Goal: Communication & Community: Answer question/provide support

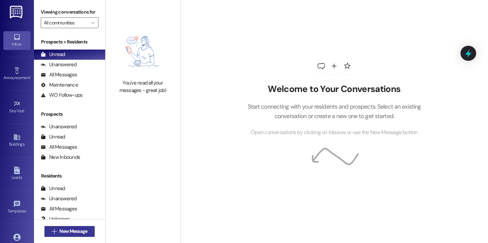
click at [77, 233] on span "New Message" at bounding box center [73, 231] width 28 height 7
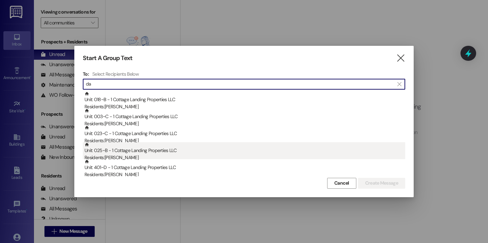
type input "da"
click at [116, 158] on div "Residents: [PERSON_NAME]" at bounding box center [244, 157] width 320 height 7
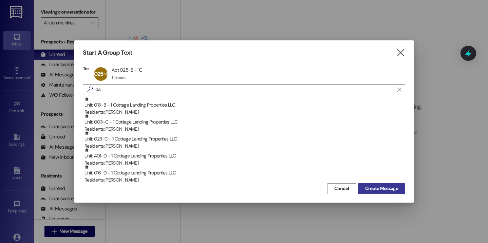
click at [370, 192] on button "Create Message" at bounding box center [381, 188] width 47 height 11
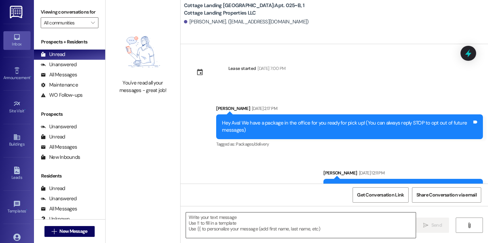
click at [230, 221] on textarea at bounding box center [301, 224] width 230 height 25
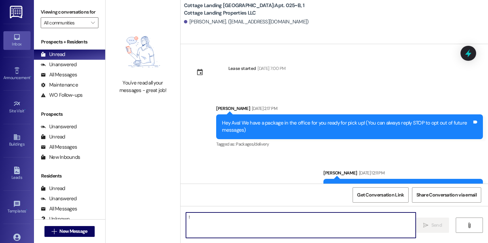
type textarea "!!"
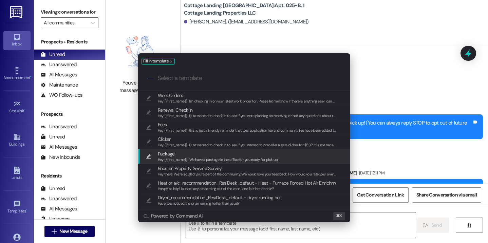
click at [182, 153] on span "Package" at bounding box center [218, 153] width 121 height 7
type textarea "Hey {{first_name}}! We have a package in the office for you ready for pick up!"
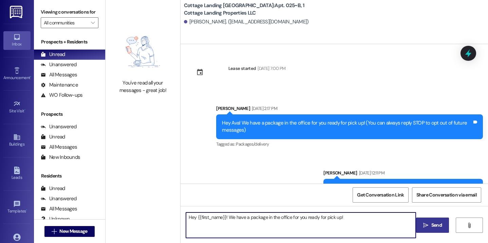
click at [423, 223] on icon "" at bounding box center [425, 224] width 5 height 5
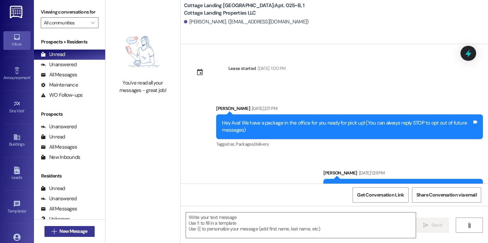
click at [59, 231] on span "New Message" at bounding box center [73, 231] width 28 height 7
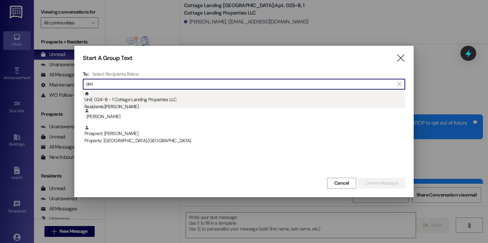
type input "det"
click at [145, 105] on div "Residents: Camryn Detillier" at bounding box center [244, 106] width 320 height 7
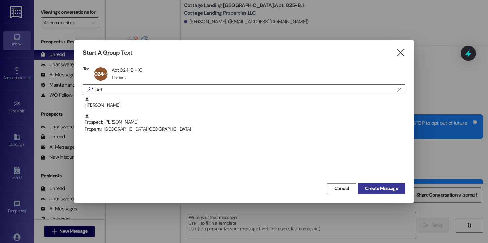
click at [383, 188] on span "Create Message" at bounding box center [381, 188] width 33 height 7
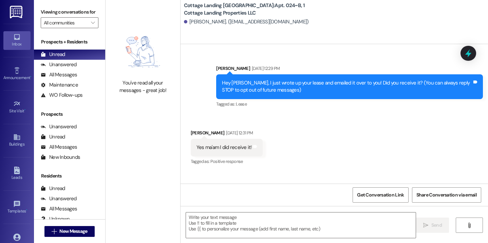
scroll to position [10655, 0]
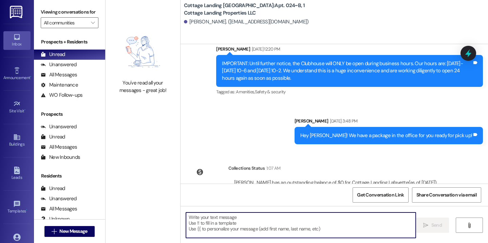
click at [293, 228] on textarea at bounding box center [301, 224] width 230 height 25
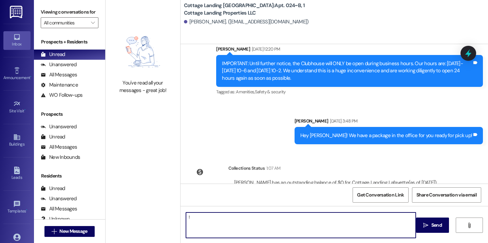
type textarea "!!"
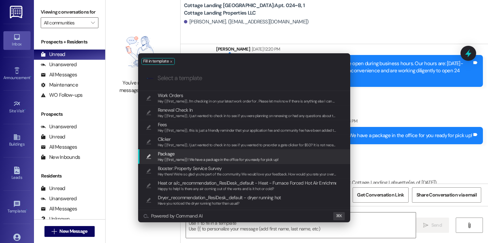
click at [231, 156] on span "Package" at bounding box center [218, 153] width 121 height 7
type textarea "Hey {{first_name}}! We have a package in the office for you ready for pick up!"
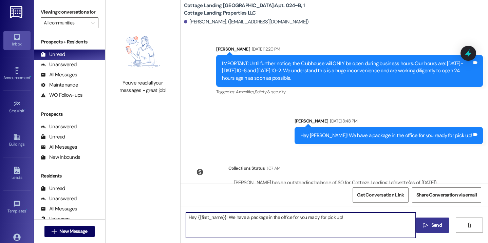
click at [423, 229] on button " Send" at bounding box center [432, 224] width 33 height 15
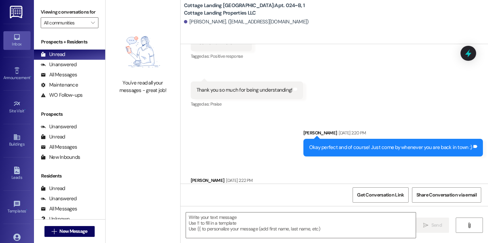
scroll to position [10008, 0]
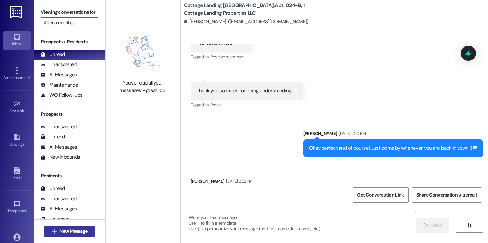
click at [88, 230] on button " New Message" at bounding box center [69, 231] width 50 height 11
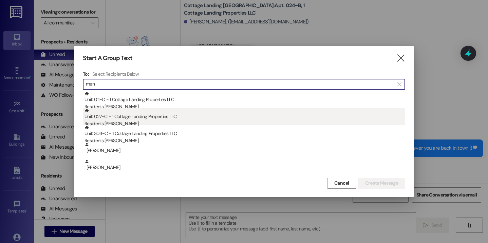
type input "men"
click at [125, 122] on div "Residents: Maci Menard" at bounding box center [244, 123] width 320 height 7
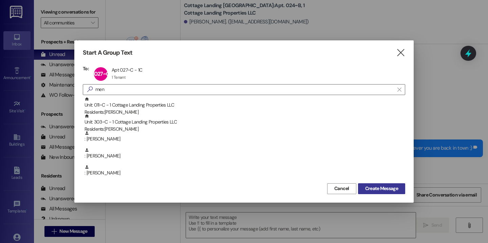
click at [370, 189] on span "Create Message" at bounding box center [381, 188] width 33 height 7
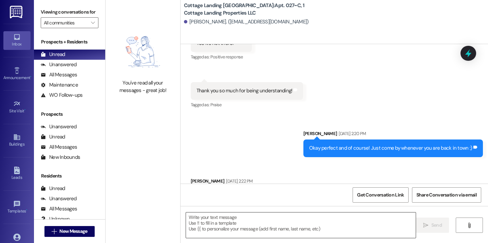
click at [207, 226] on textarea at bounding box center [301, 224] width 230 height 25
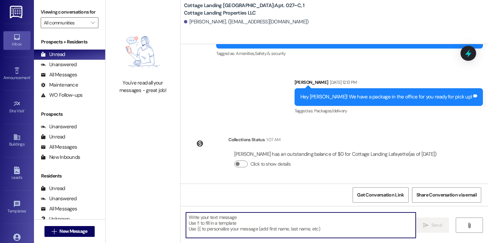
scroll to position [1225, 0]
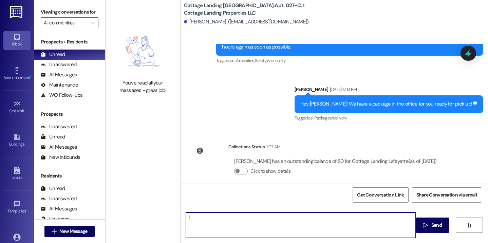
type textarea "!!"
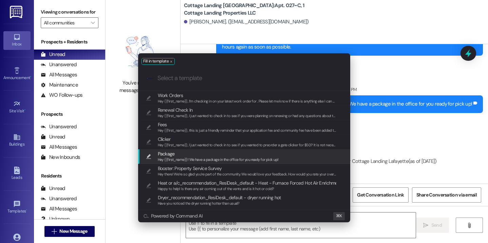
click at [168, 155] on span "Package" at bounding box center [166, 153] width 17 height 7
type textarea "Hey {{first_name}}! We have a package in the office for you ready for pick up!"
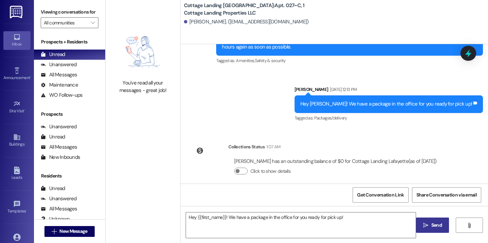
click at [420, 227] on button " Send" at bounding box center [432, 224] width 33 height 15
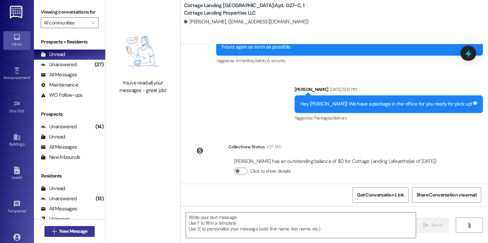
click at [54, 231] on icon "" at bounding box center [54, 231] width 5 height 5
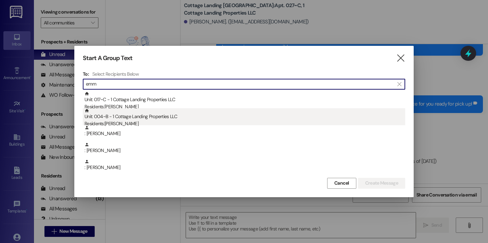
type input "emm"
click at [140, 123] on div "Residents: Emma Becnel" at bounding box center [244, 123] width 320 height 7
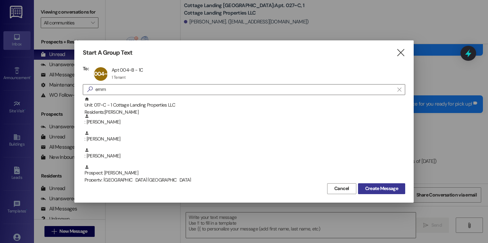
click at [374, 192] on button "Create Message" at bounding box center [381, 188] width 47 height 11
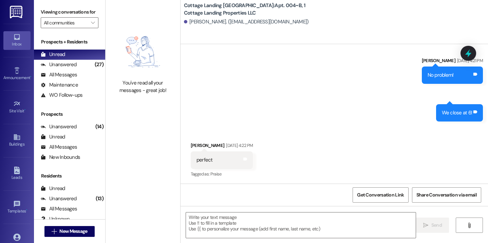
scroll to position [3202, 0]
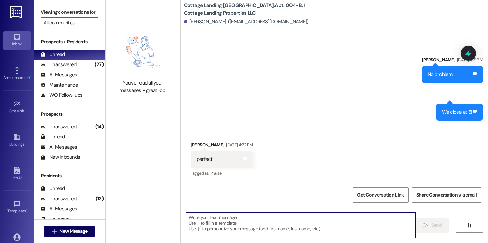
click at [253, 221] on textarea at bounding box center [301, 224] width 230 height 25
type textarea "!!"
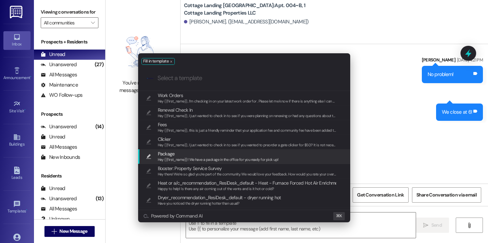
click at [178, 159] on span "Hey {{first_name}}! We have a package in the office for you ready for pick up!" at bounding box center [218, 159] width 121 height 5
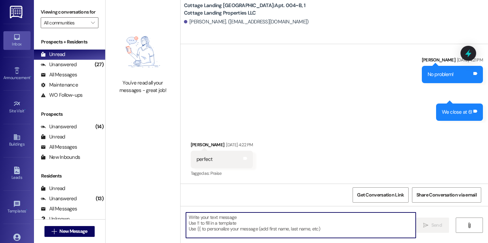
type textarea "Hey {{first_name}}! We have a package in the office for you ready for pick up!"
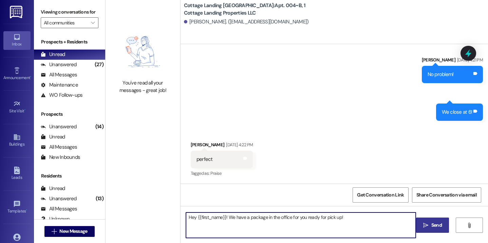
click at [432, 228] on button " Send" at bounding box center [432, 224] width 33 height 15
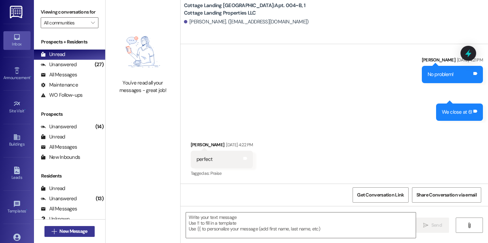
click at [67, 235] on button " New Message" at bounding box center [69, 231] width 50 height 11
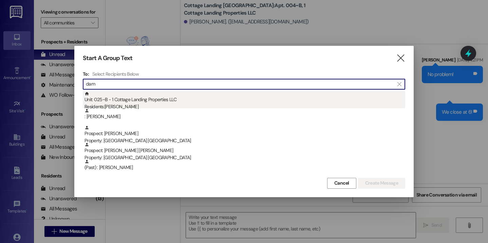
type input "dam"
click at [105, 103] on div "Residents: Ava Damico" at bounding box center [244, 106] width 320 height 7
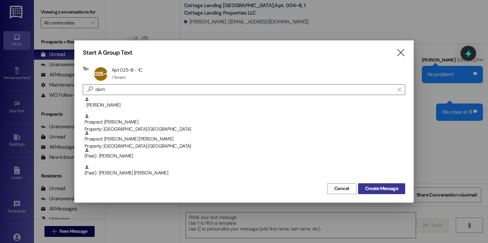
click at [374, 184] on button "Create Message" at bounding box center [381, 188] width 47 height 11
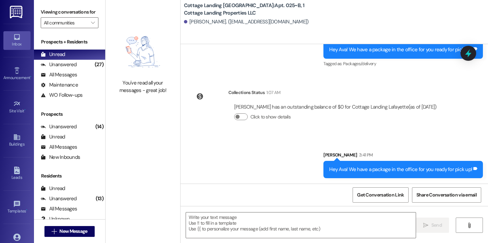
scroll to position [962, 0]
click at [229, 221] on textarea at bounding box center [301, 224] width 230 height 25
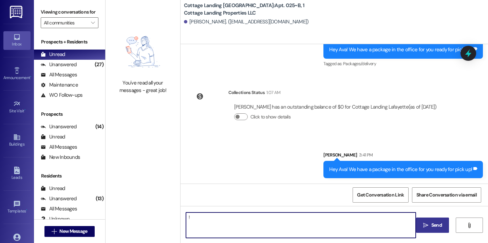
type textarea "!!"
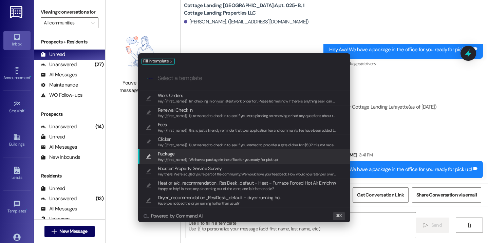
click at [191, 154] on span "Package" at bounding box center [218, 153] width 121 height 7
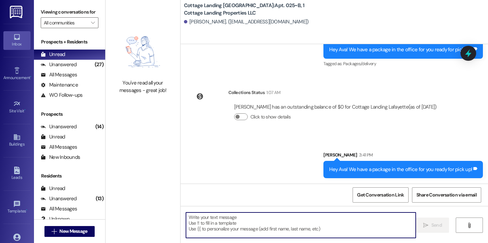
type textarea "Hey {{first_name}}! We have a package in the office for you ready for pick up!"
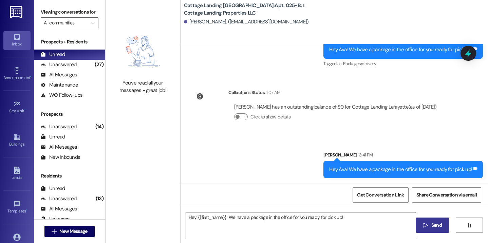
click at [436, 227] on span "Send" at bounding box center [436, 224] width 11 height 7
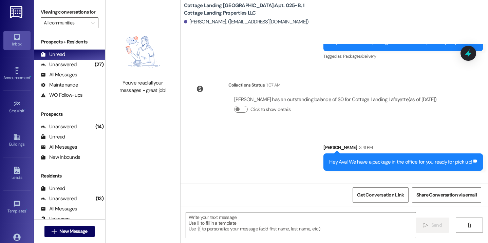
scroll to position [1009, 0]
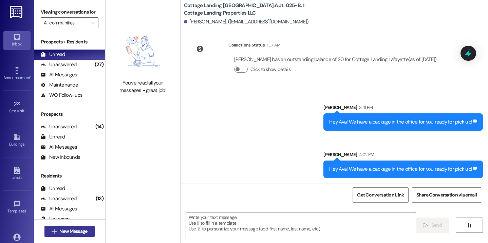
click at [82, 233] on span "New Message" at bounding box center [73, 231] width 28 height 7
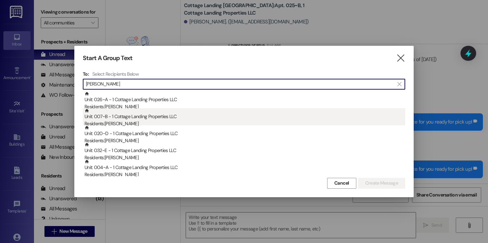
type input "anna"
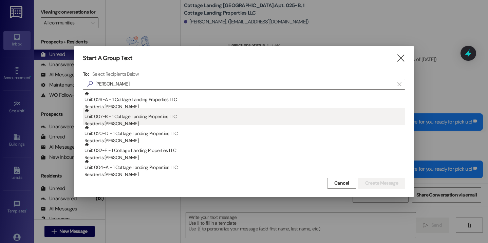
click at [129, 122] on div "Residents: Anna Blanchard" at bounding box center [244, 123] width 320 height 7
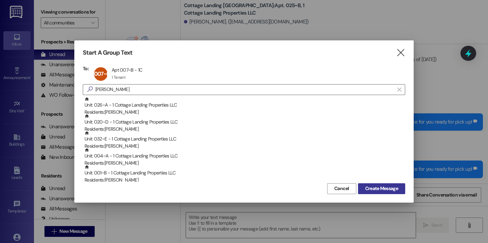
click at [390, 190] on span "Create Message" at bounding box center [381, 188] width 33 height 7
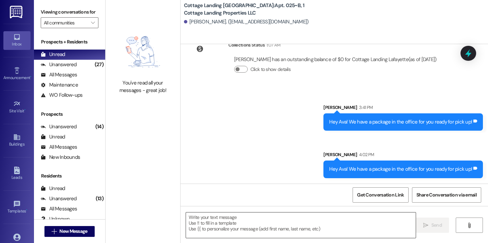
click at [249, 224] on textarea at bounding box center [301, 224] width 230 height 25
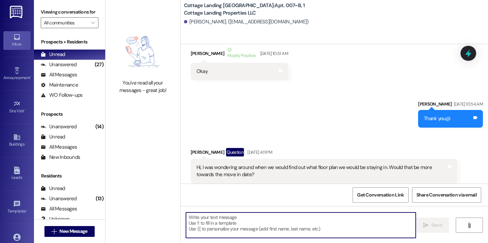
scroll to position [17771, 0]
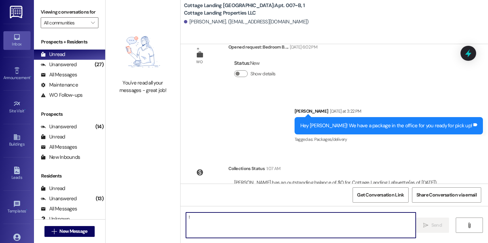
type textarea "!!"
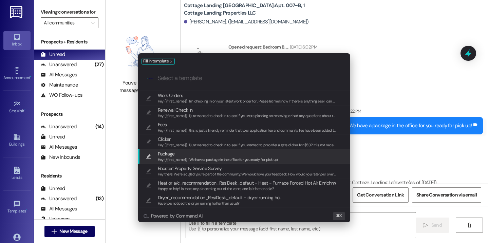
click at [180, 158] on span "Hey {{first_name}}! We have a package in the office for you ready for pick up!" at bounding box center [218, 159] width 121 height 5
type textarea "Hey {{first_name}}! We have a package in the office for you ready for pick up!"
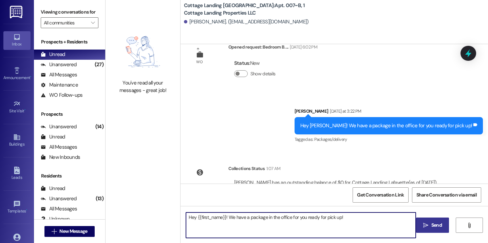
click at [432, 222] on span "Send" at bounding box center [436, 224] width 11 height 7
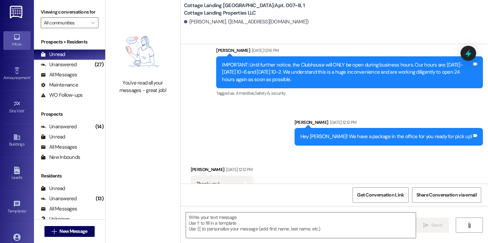
scroll to position [17540, 0]
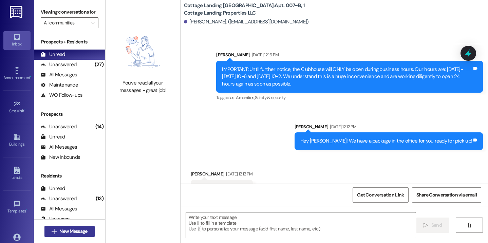
click at [78, 234] on button " New Message" at bounding box center [69, 231] width 50 height 11
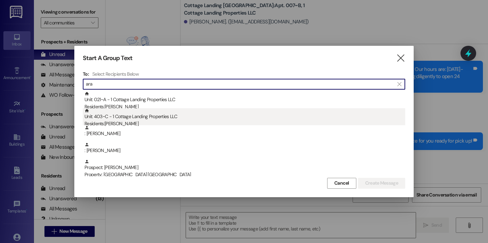
type input "ara"
click at [120, 119] on div "Unit: 403~C - 1 Cottage Landing Properties LLC Residents: Aralyn Dickerson" at bounding box center [244, 117] width 320 height 19
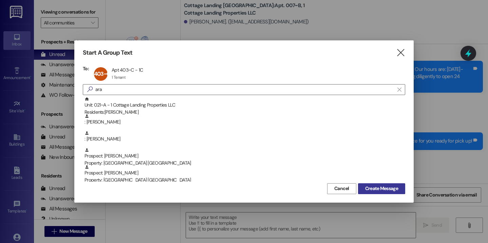
click at [364, 190] on span "Create Message" at bounding box center [382, 188] width 36 height 7
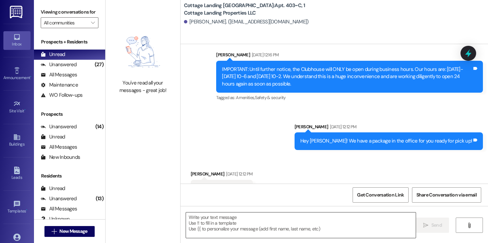
click at [241, 222] on textarea at bounding box center [301, 224] width 230 height 25
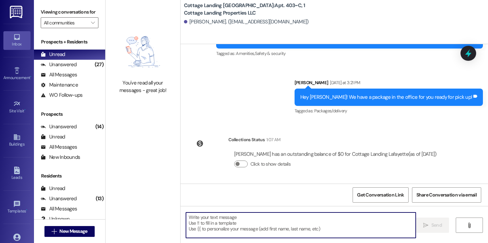
scroll to position [1761, 0]
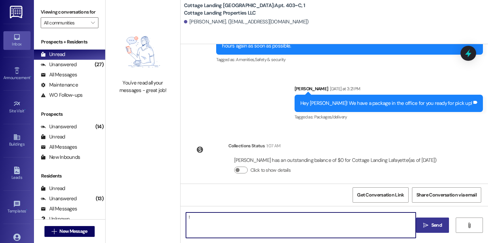
type textarea "!!"
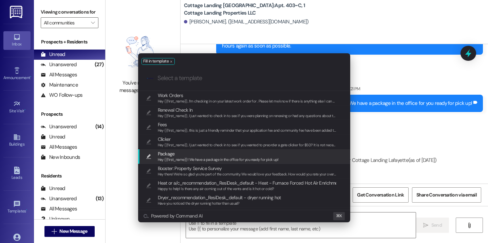
click at [194, 154] on span "Package" at bounding box center [218, 153] width 121 height 7
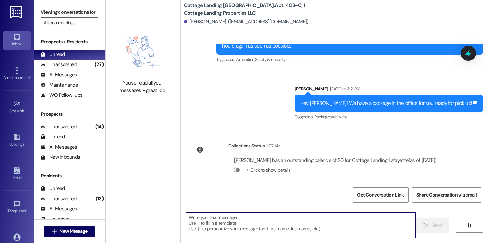
type textarea "Hey {{first_name}}! We have a package in the office for you ready for pick up!"
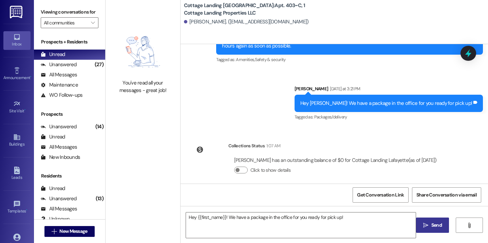
click at [423, 222] on span " Send" at bounding box center [432, 224] width 21 height 7
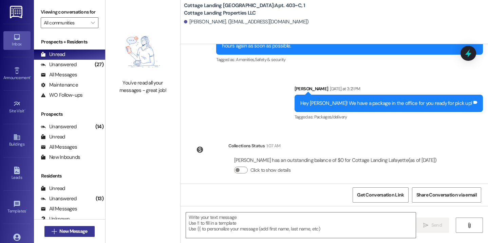
click at [53, 235] on button " New Message" at bounding box center [69, 231] width 50 height 11
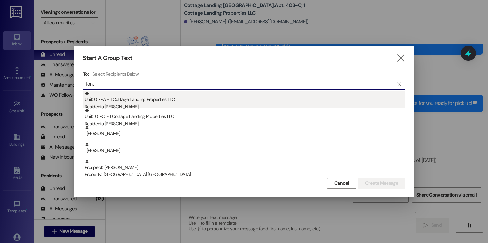
type input "font"
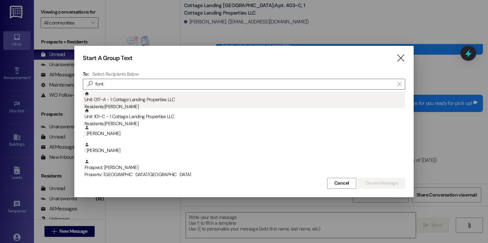
click at [120, 101] on div "Unit: 017~A - 1 Cottage Landing Properties LLC Residents: Lauren Fontenot" at bounding box center [244, 100] width 320 height 19
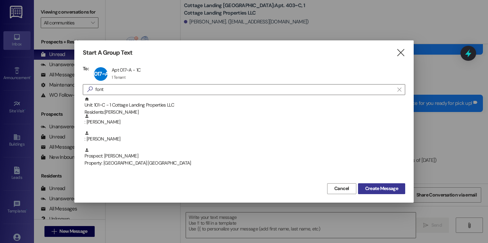
click at [397, 190] on span "Create Message" at bounding box center [381, 188] width 33 height 7
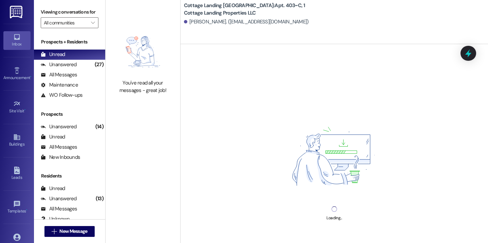
click at [247, 225] on div "Loading..." at bounding box center [333, 165] width 307 height 243
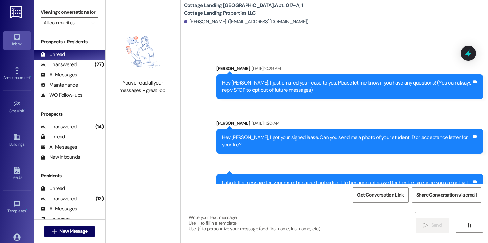
click at [247, 226] on textarea at bounding box center [301, 224] width 230 height 25
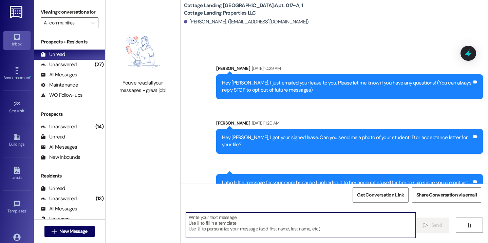
scroll to position [21814, 0]
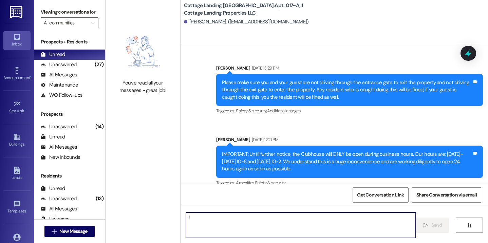
type textarea "!!"
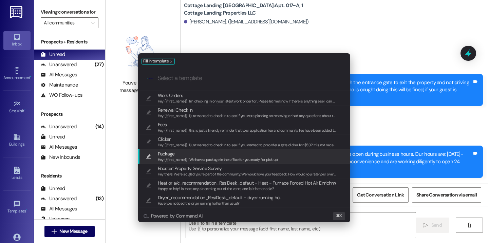
click at [201, 153] on span "Package" at bounding box center [218, 153] width 121 height 7
type textarea "Hey {{first_name}}! We have a package in the office for you ready for pick up!"
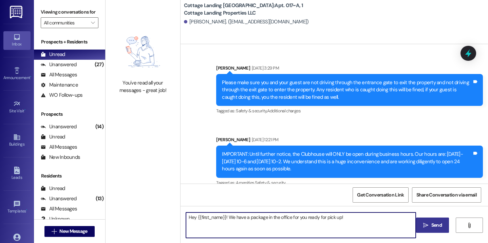
click at [420, 228] on button " Send" at bounding box center [432, 224] width 33 height 15
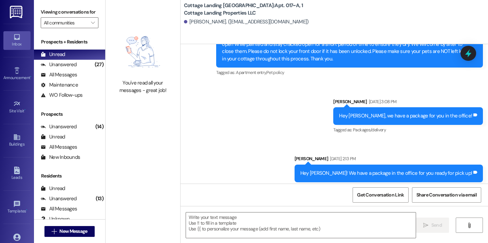
scroll to position [21200, 0]
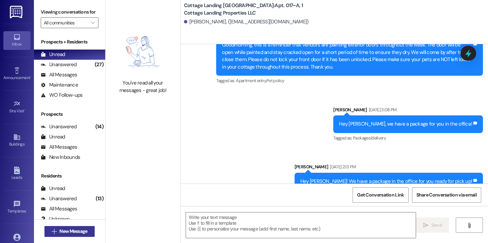
click at [58, 233] on span "New Message" at bounding box center [73, 231] width 31 height 7
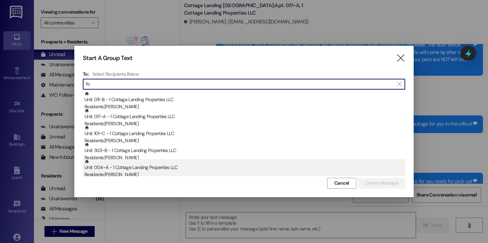
type input "fo"
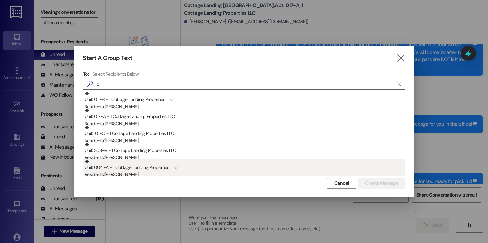
click at [141, 173] on div "Residents: Anna Foster" at bounding box center [244, 174] width 320 height 7
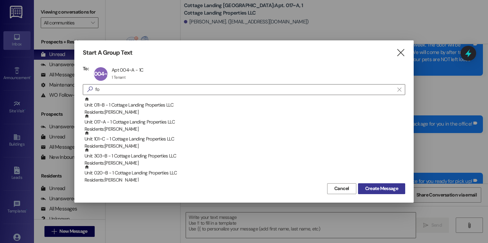
click at [389, 187] on span "Create Message" at bounding box center [381, 188] width 33 height 7
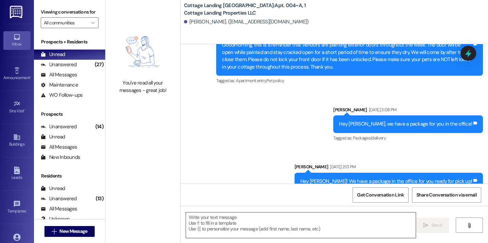
click at [221, 220] on textarea at bounding box center [301, 224] width 230 height 25
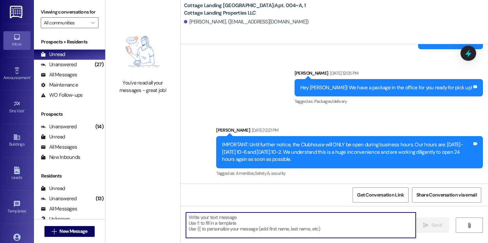
scroll to position [1186, 0]
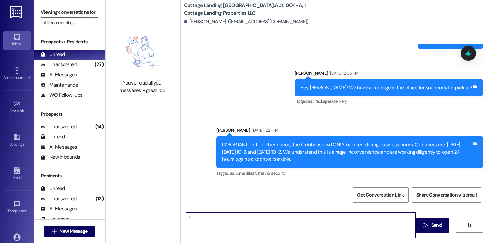
type textarea "!!"
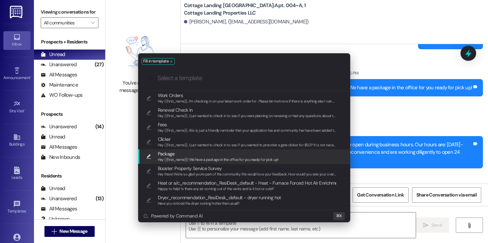
click at [179, 158] on span "Hey {{first_name}}! We have a package in the office for you ready for pick up!" at bounding box center [218, 159] width 121 height 5
type textarea "Hey {{first_name}}! We have a package in the office for you ready for pick up!"
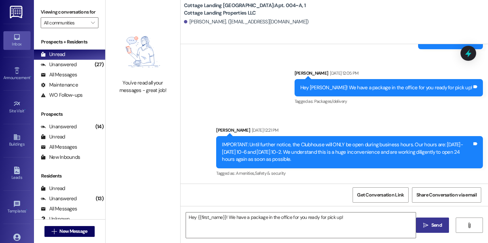
click at [424, 219] on button " Send" at bounding box center [432, 224] width 33 height 15
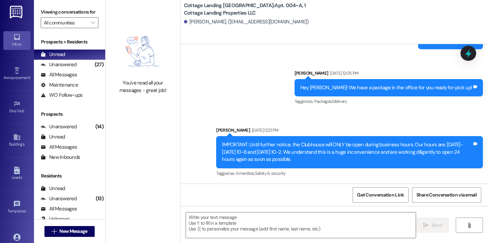
scroll to position [1233, 0]
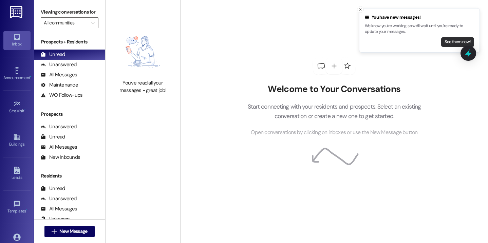
click at [449, 45] on button "See them now!" at bounding box center [457, 41] width 33 height 9
click at [450, 43] on button "See them now!" at bounding box center [457, 41] width 33 height 9
